Goal: Use online tool/utility: Utilize a website feature to perform a specific function

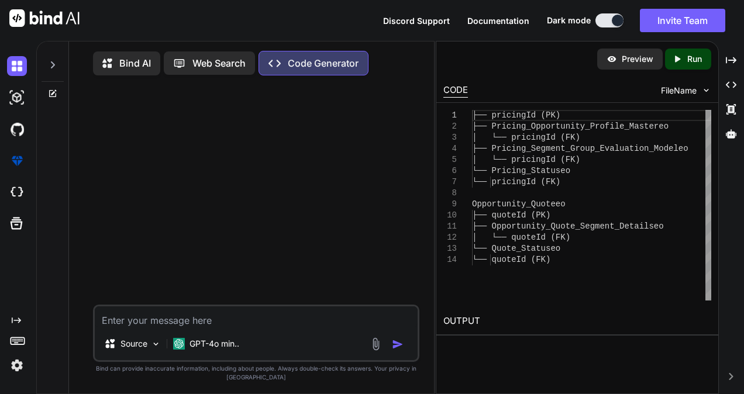
click at [133, 74] on div "Bind AI" at bounding box center [126, 64] width 67 height 24
click at [135, 68] on p "Bind AI" at bounding box center [135, 63] width 32 height 14
click at [52, 95] on icon at bounding box center [53, 92] width 5 height 5
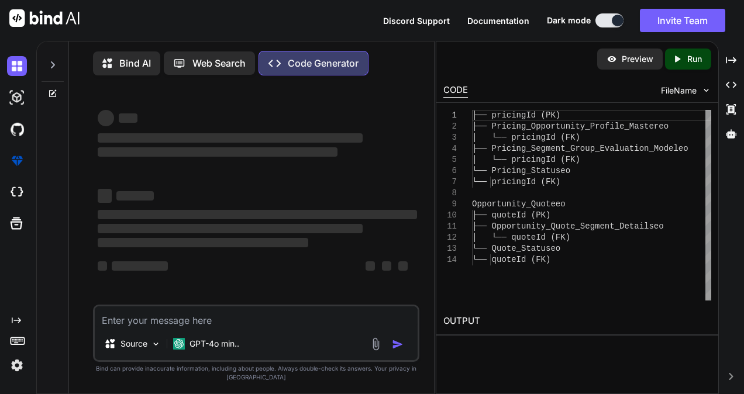
click at [128, 65] on p "Bind AI" at bounding box center [135, 63] width 32 height 14
click at [124, 65] on p "Bind AI" at bounding box center [135, 63] width 32 height 14
click at [119, 65] on p "Bind AI" at bounding box center [135, 63] width 32 height 14
click at [53, 63] on icon at bounding box center [53, 64] width 4 height 7
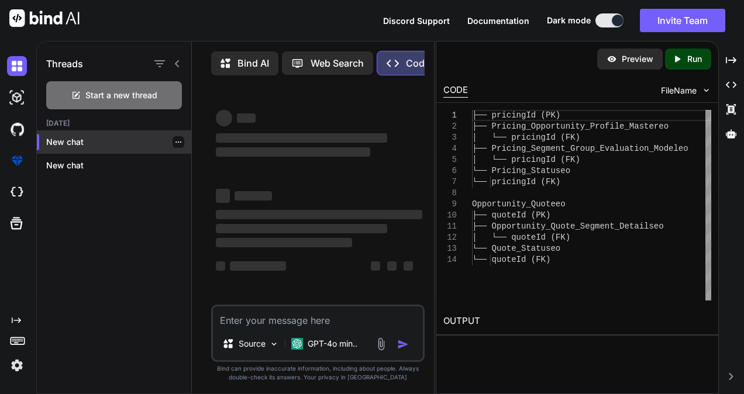
click at [70, 136] on p "New chat" at bounding box center [118, 142] width 145 height 12
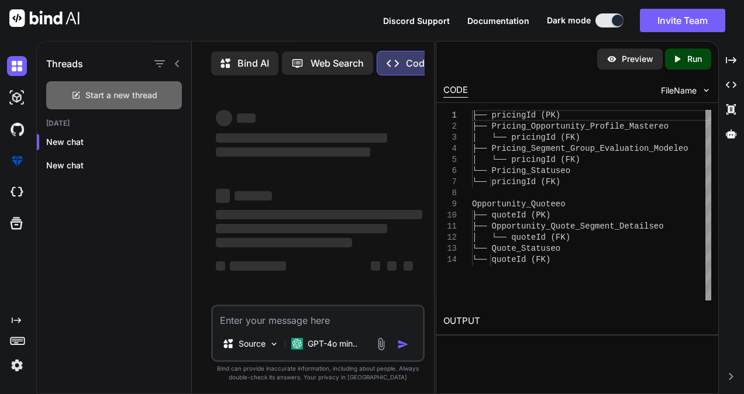
click at [105, 99] on span "Start a new thread" at bounding box center [121, 96] width 72 height 12
type textarea "x"
click at [176, 63] on icon at bounding box center [177, 63] width 4 height 7
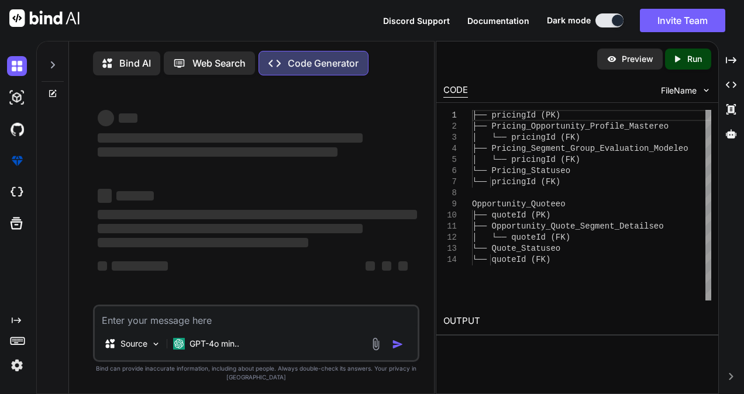
click at [140, 62] on p "Bind AI" at bounding box center [135, 63] width 32 height 14
